Goal: Information Seeking & Learning: Find specific fact

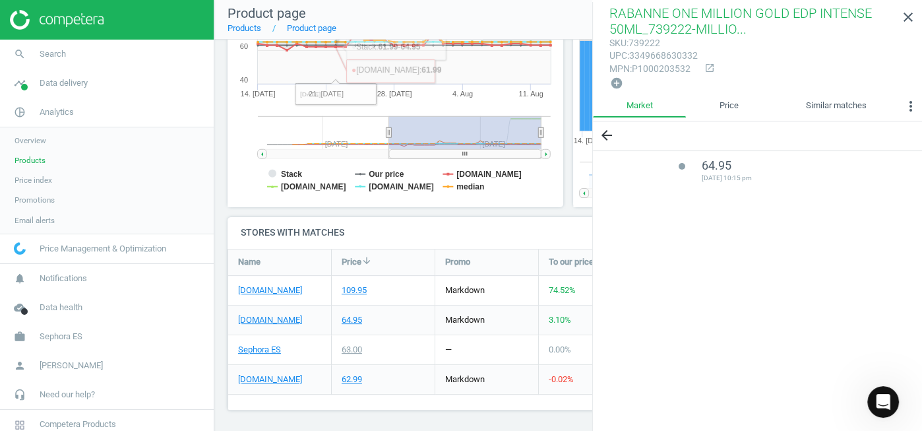
scroll to position [185, 693]
click at [28, 163] on span "Products" at bounding box center [30, 160] width 31 height 11
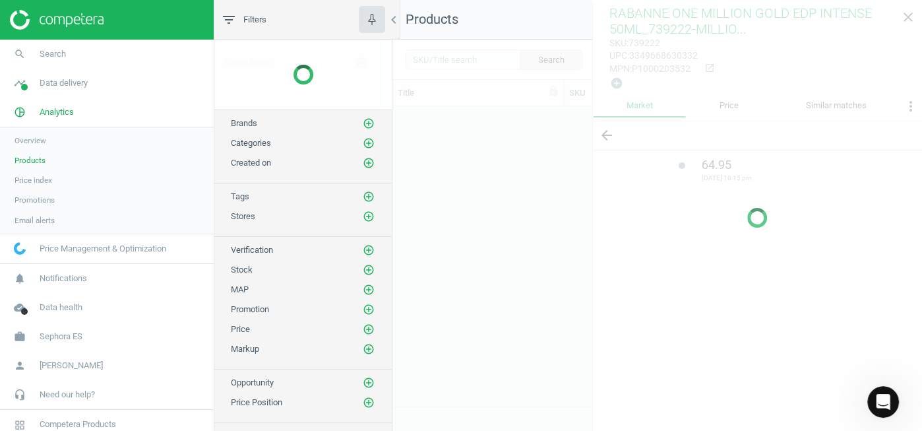
scroll to position [278, 518]
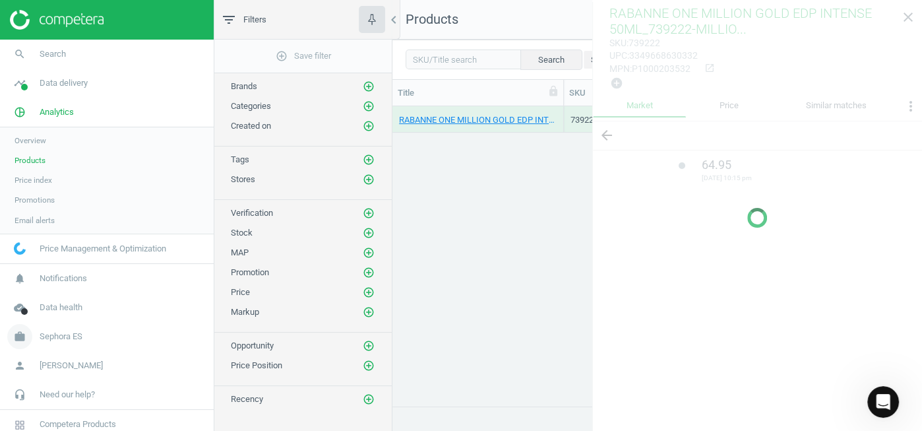
click at [45, 349] on link "work Sephora ES" at bounding box center [107, 336] width 214 height 29
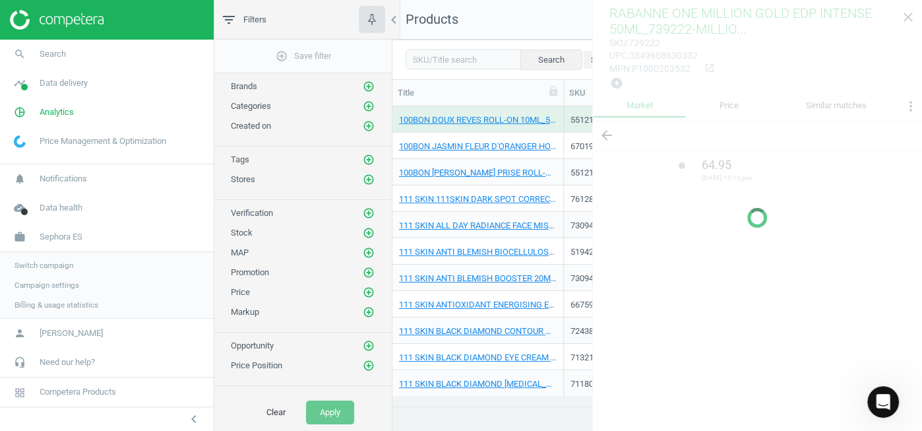
click at [40, 267] on span "Switch campaign" at bounding box center [44, 265] width 59 height 11
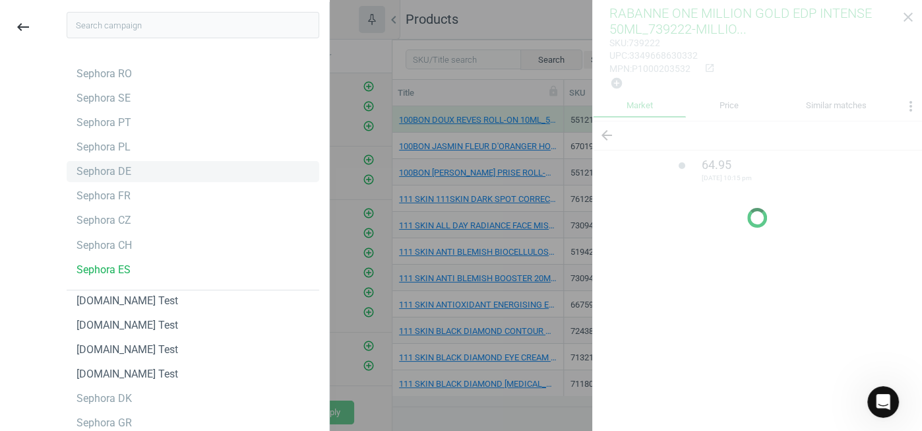
click at [100, 172] on div "Sephora DE" at bounding box center [104, 171] width 55 height 15
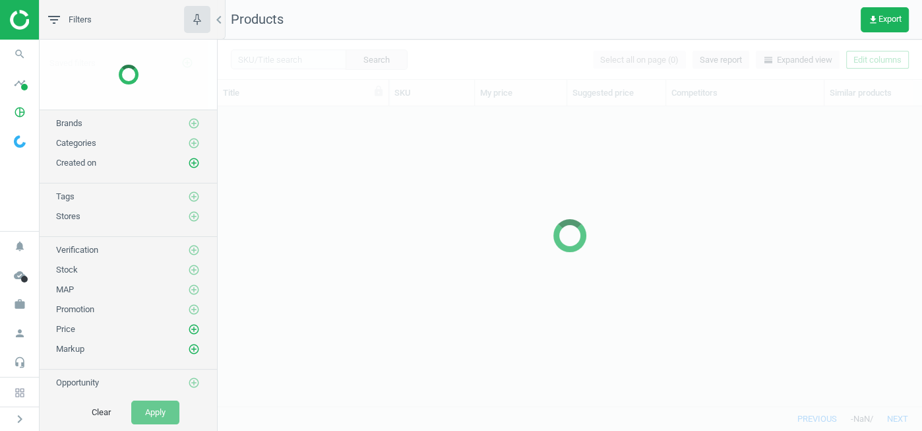
scroll to position [278, 693]
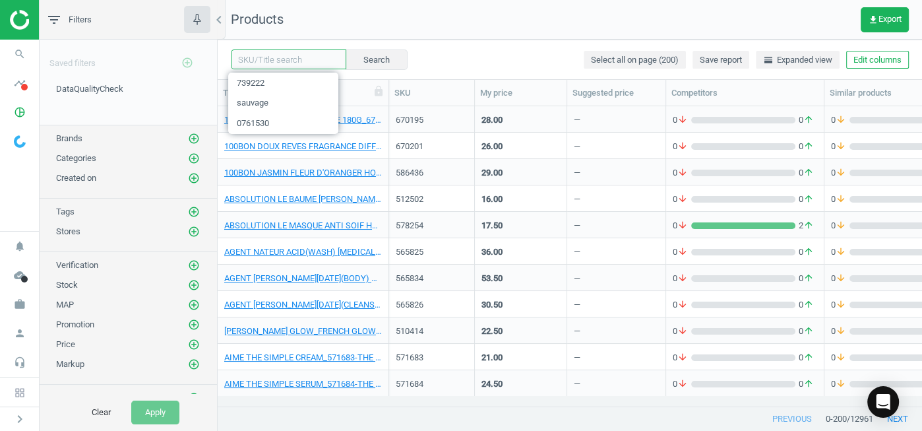
click at [284, 66] on input "text" at bounding box center [288, 59] width 115 height 20
type input "kayali"
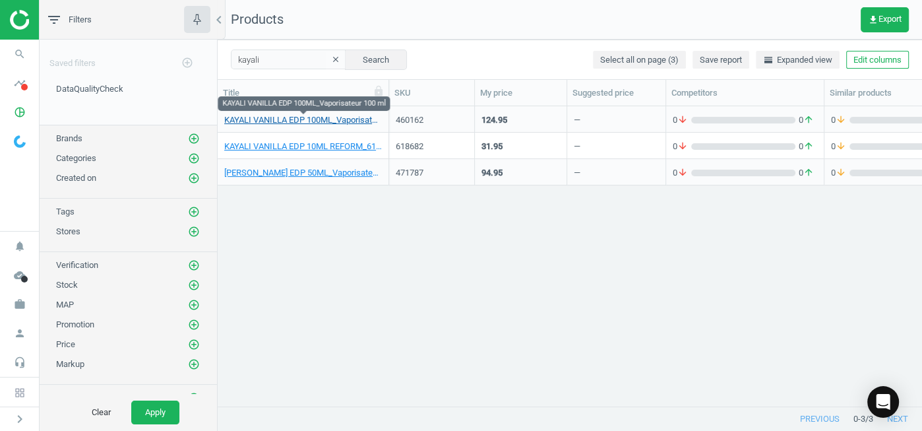
click at [286, 120] on link "KAYALI VANILLA EDP 100ML_Vaporisateur 100 ml" at bounding box center [303, 120] width 158 height 12
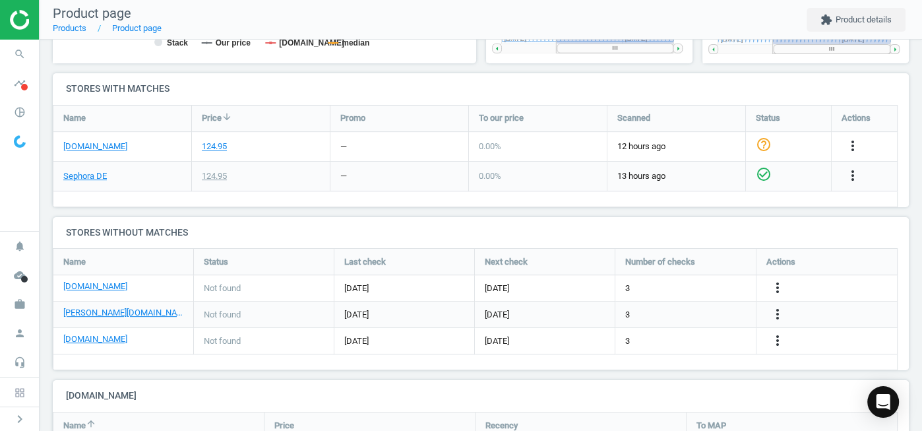
scroll to position [424, 0]
click at [220, 141] on div "124.95" at bounding box center [214, 147] width 25 height 12
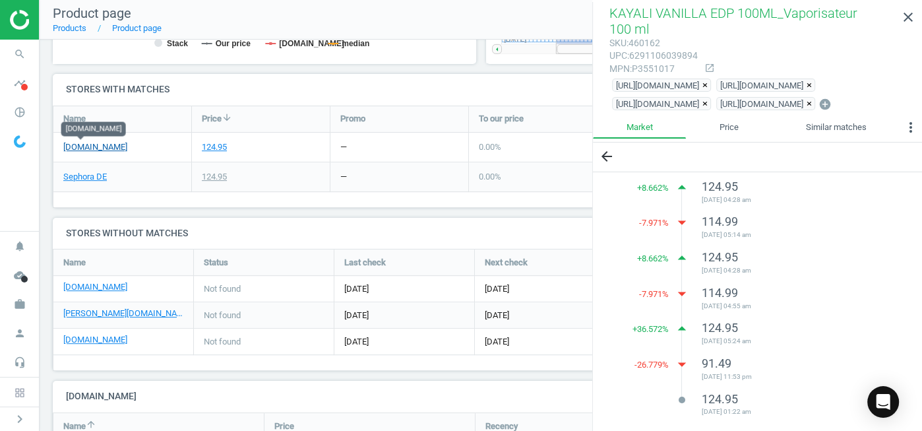
click at [84, 142] on link "[DOMAIN_NAME]" at bounding box center [95, 147] width 64 height 12
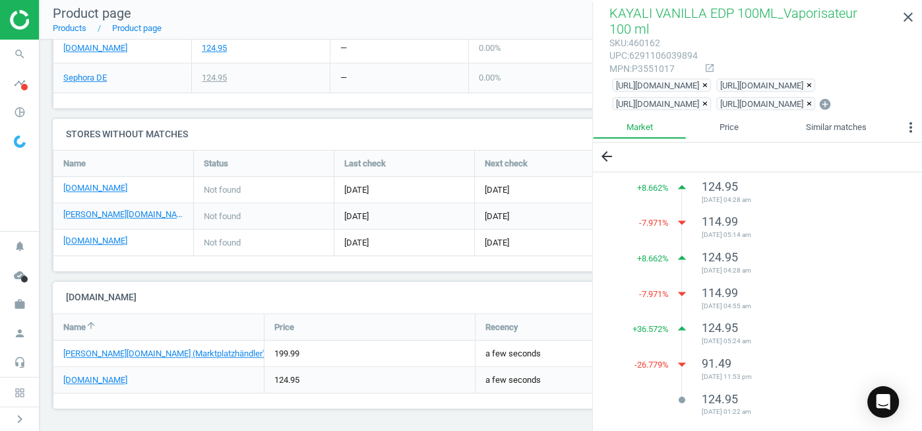
click at [904, 21] on icon "close" at bounding box center [909, 17] width 16 height 16
